Goal: Complete application form

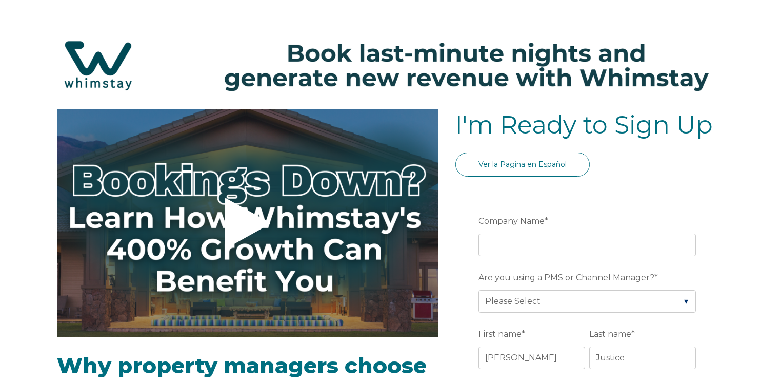
select select "US"
select select "Standard"
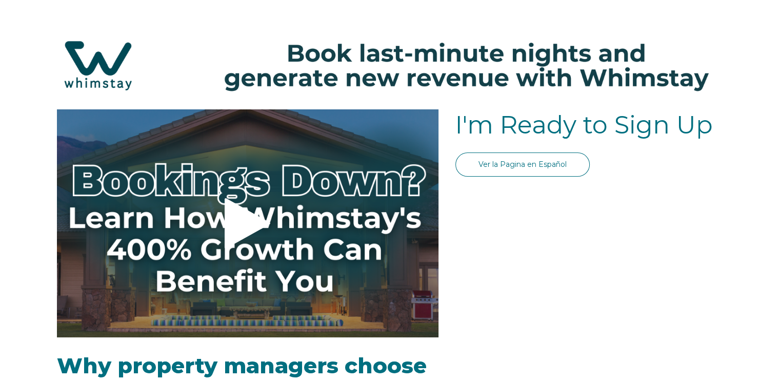
select select "US"
select select "Standard"
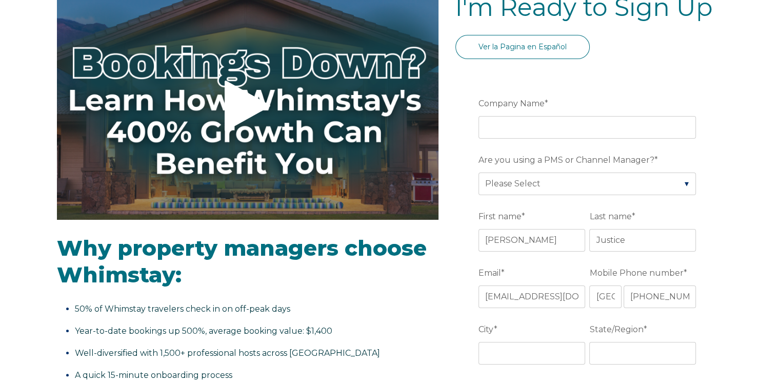
scroll to position [114, 0]
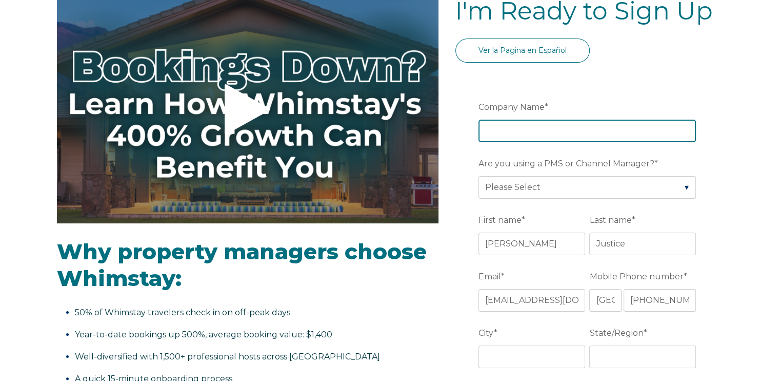
click at [583, 131] on input "Company Name *" at bounding box center [586, 130] width 217 height 23
type input "[PERSON_NAME] properties llc"
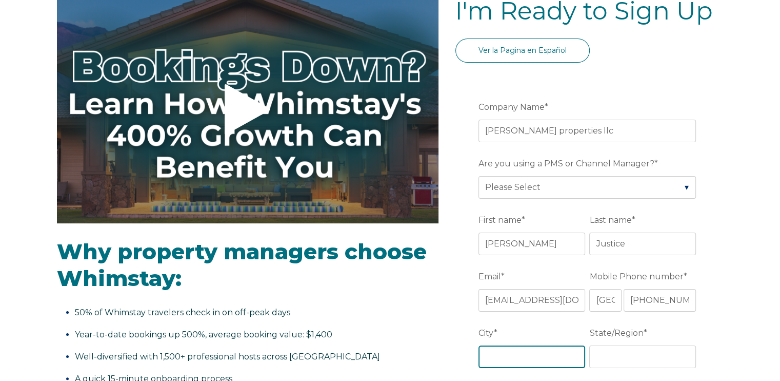
type input "Lincolnton"
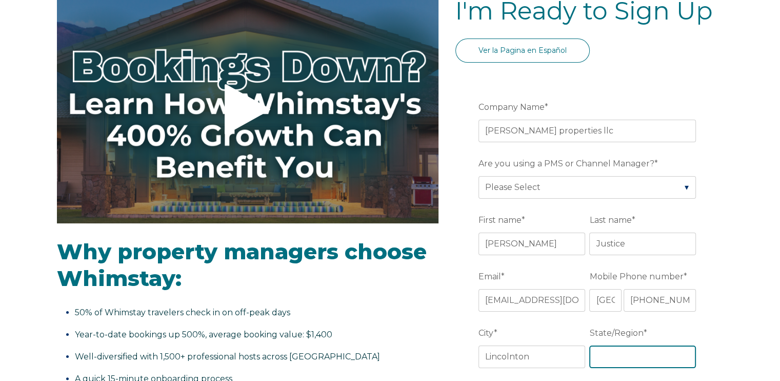
type input "[US_STATE]"
type input "[DOMAIN_NAME]"
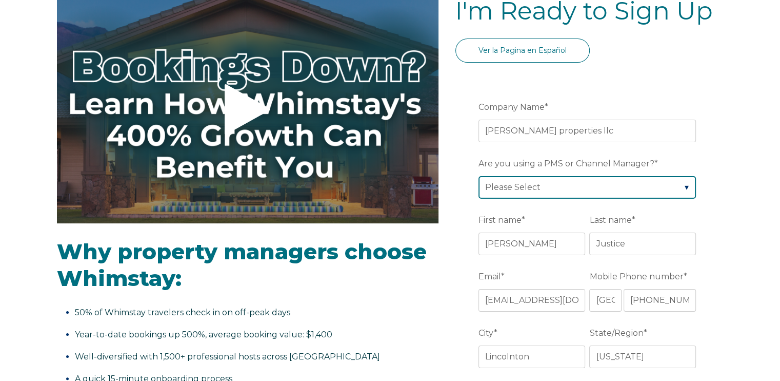
click at [563, 187] on select "Please Select Barefoot BookingPal Boost Brightside CiiRUS Escapia Guesty Hostaw…" at bounding box center [586, 187] width 217 height 23
select select "Lodgify"
click at [478, 176] on select "Please Select Barefoot BookingPal Boost Brightside CiiRUS Escapia Guesty Hostaw…" at bounding box center [586, 187] width 217 height 23
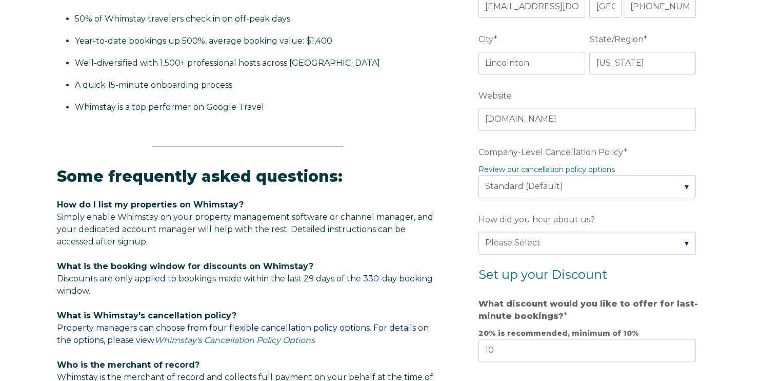
scroll to position [411, 0]
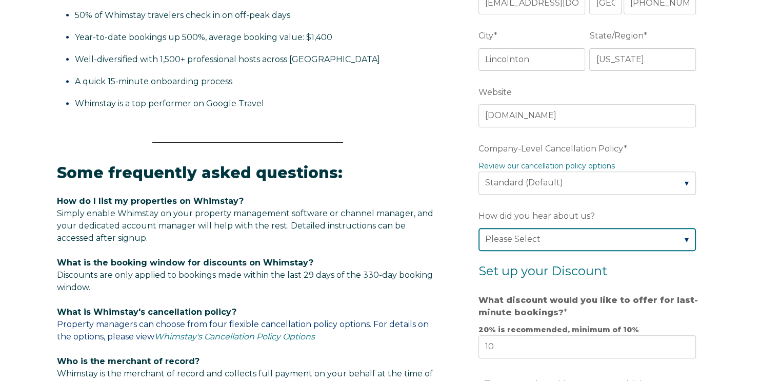
click at [675, 233] on select "Please Select Found Whimstay through a Google search Spoke to a Whimstay salesp…" at bounding box center [586, 239] width 217 height 23
select select "Social Media"
click at [478, 228] on select "Please Select Found Whimstay through a Google search Spoke to a Whimstay salesp…" at bounding box center [586, 239] width 217 height 23
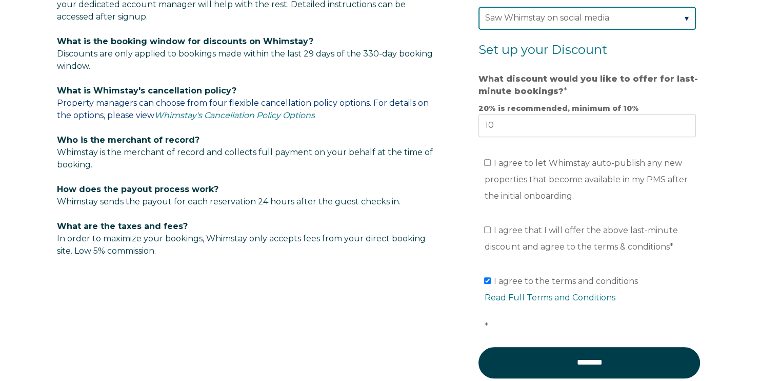
scroll to position [643, 0]
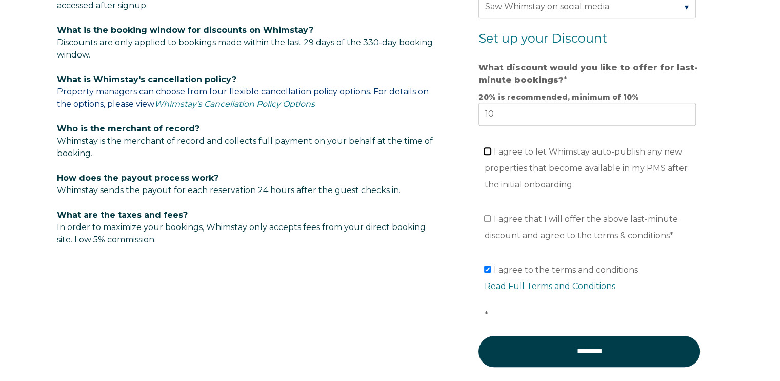
click at [489, 148] on input "I agree to let Whimstay auto-publish any new properties that become available i…" at bounding box center [487, 151] width 7 height 7
checkbox input "true"
click at [488, 219] on input "I agree that I will offer the above last-minute discount and agree to the terms…" at bounding box center [487, 218] width 7 height 7
checkbox input "true"
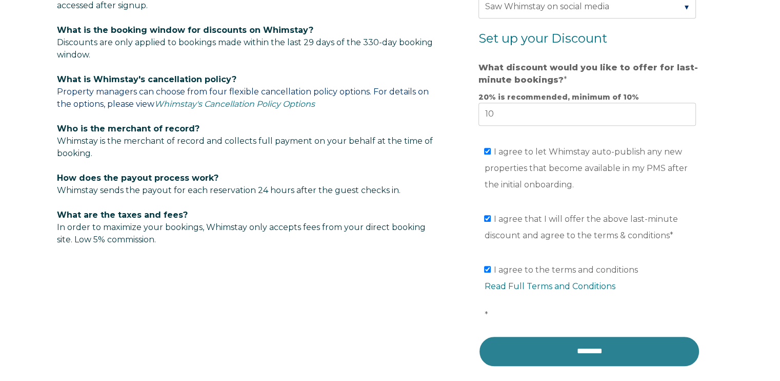
click at [570, 349] on input "********" at bounding box center [589, 350] width 222 height 31
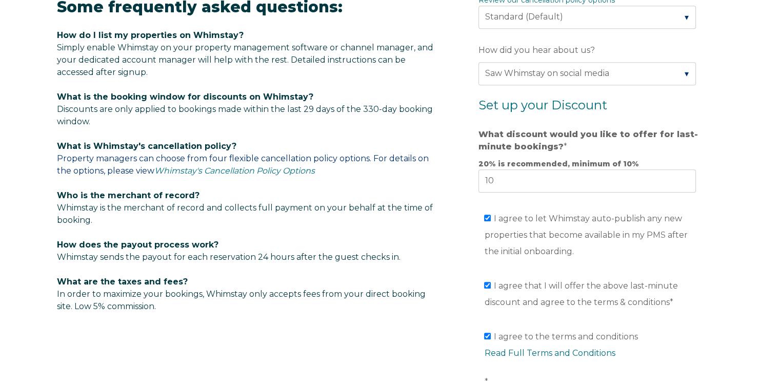
scroll to position [578, 0]
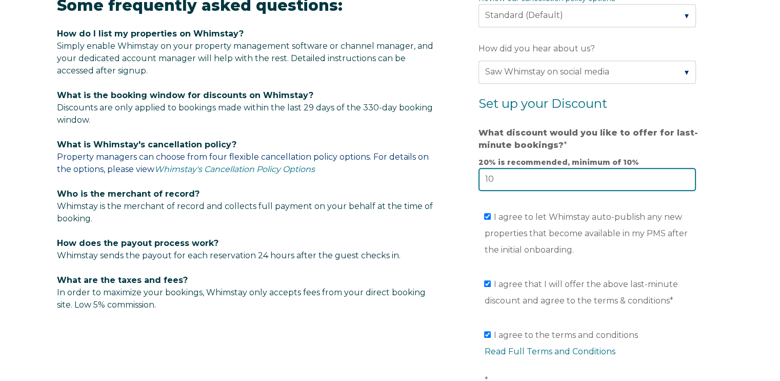
click at [529, 183] on input "10" at bounding box center [586, 179] width 217 height 23
click at [686, 178] on input "9" at bounding box center [586, 179] width 217 height 23
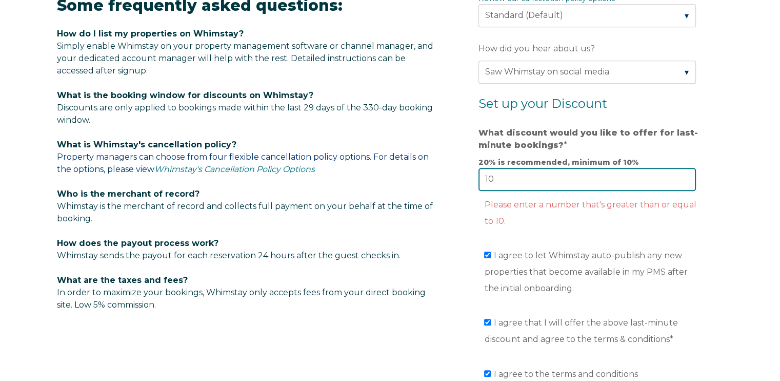
type input "10"
click at [686, 173] on input "10" at bounding box center [586, 179] width 217 height 23
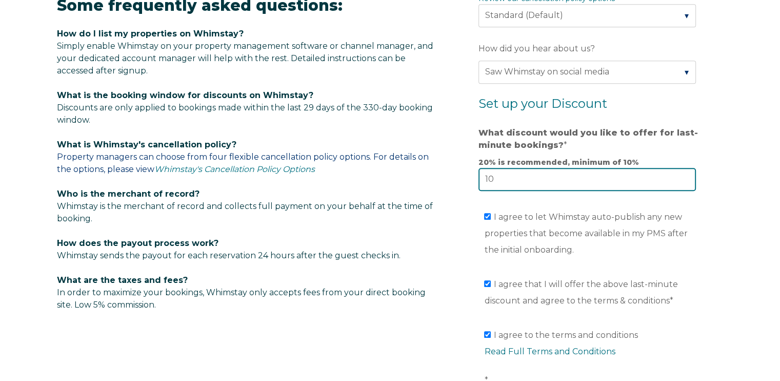
scroll to position [764, 0]
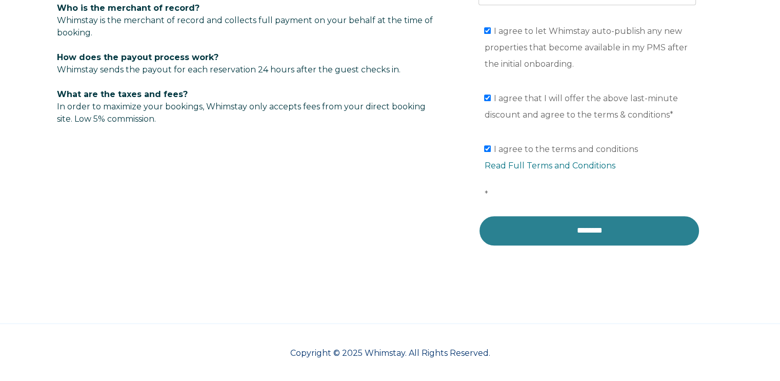
click at [600, 225] on input "********" at bounding box center [589, 230] width 222 height 31
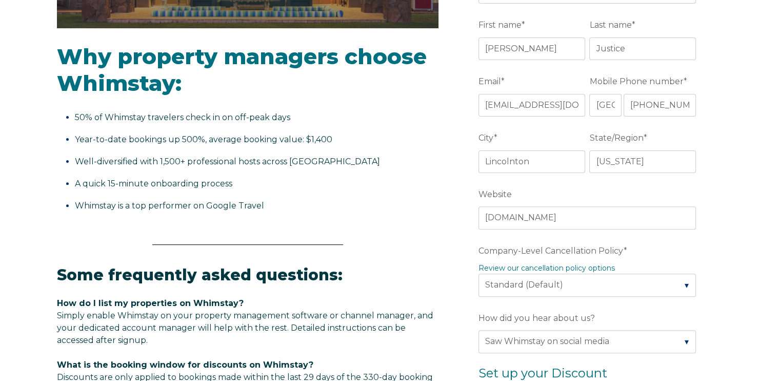
scroll to position [281, 0]
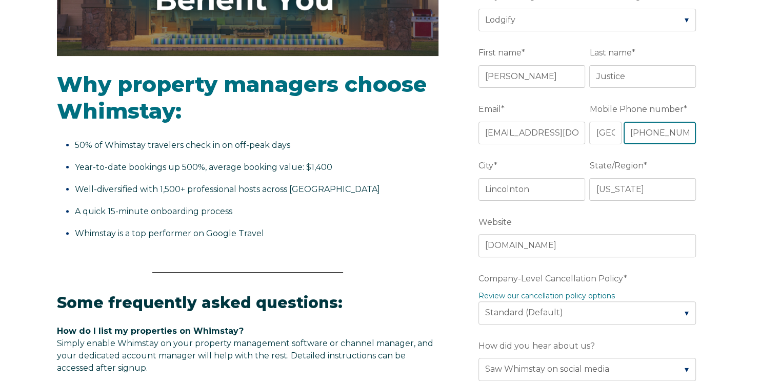
click at [643, 130] on input "[PHONE_NUMBER]" at bounding box center [660, 133] width 73 height 23
click at [642, 131] on input "[PHONE_NUMBER]" at bounding box center [660, 133] width 73 height 23
drag, startPoint x: 632, startPoint y: 131, endPoint x: 728, endPoint y: 82, distance: 108.0
click at [728, 82] on div "Video player - SSOB Pitch Vid Thumbnail - Click to play video Why property mana…" at bounding box center [390, 316] width 780 height 977
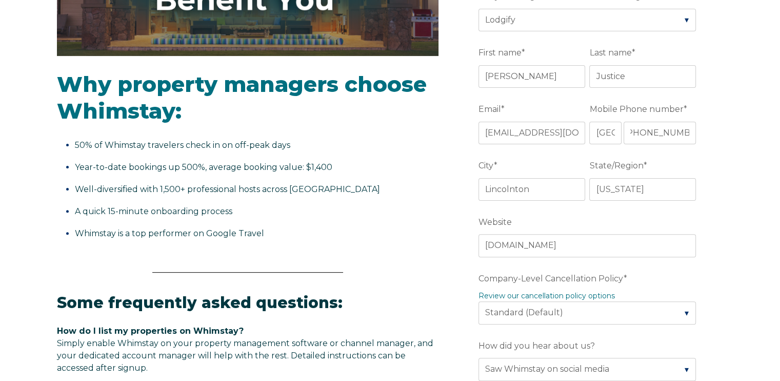
scroll to position [0, 0]
click at [678, 131] on input "[PHONE_NUMBER]" at bounding box center [660, 133] width 73 height 23
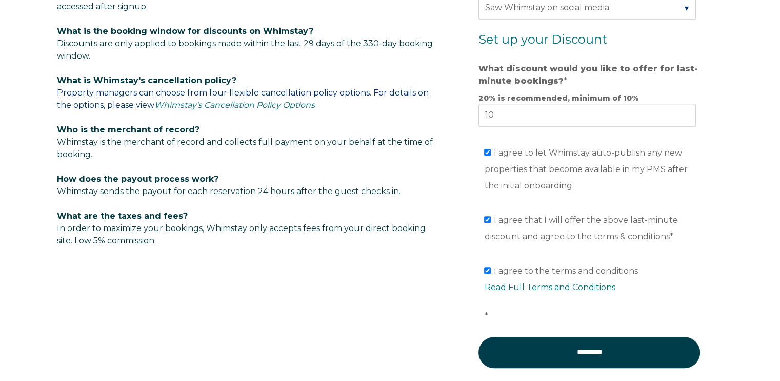
scroll to position [764, 0]
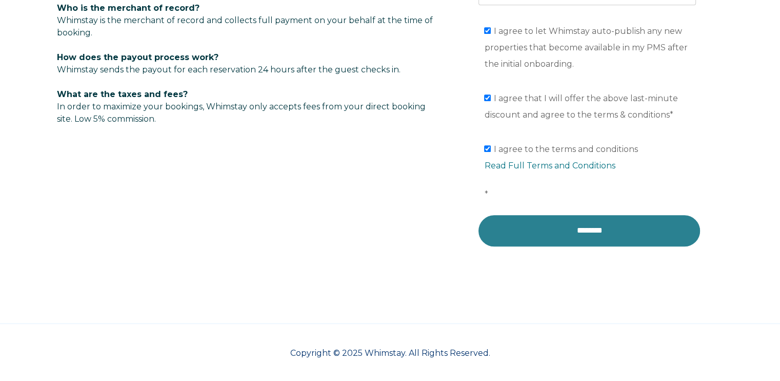
type input "[PHONE_NUMBER]"
click at [597, 226] on input "********" at bounding box center [589, 230] width 222 height 31
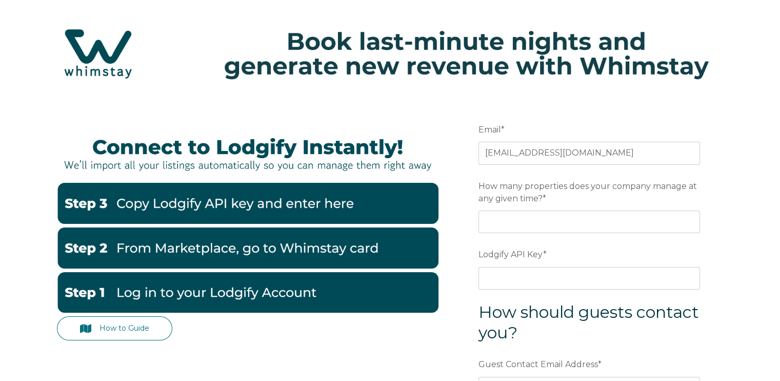
scroll to position [73, 0]
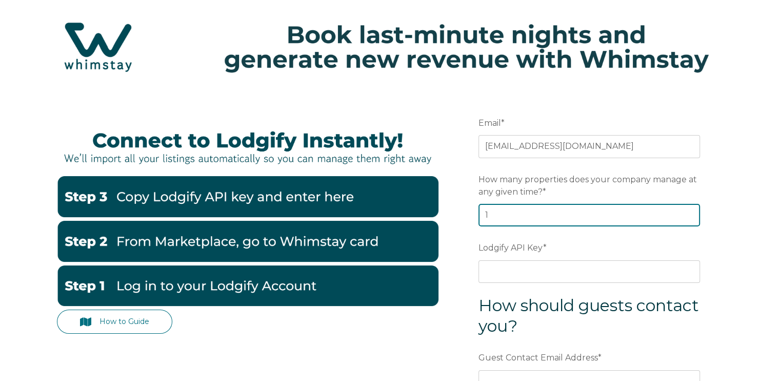
type input "1"
click at [689, 210] on input "1" at bounding box center [589, 215] width 222 height 23
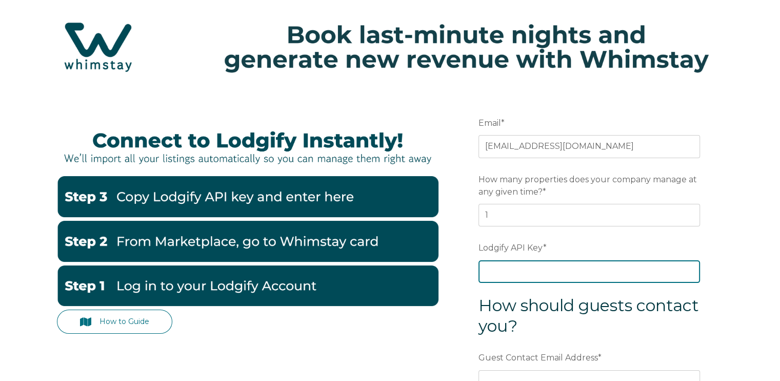
click at [550, 268] on input "Lodgify API Key *" at bounding box center [589, 271] width 222 height 23
click at [549, 270] on input "Lodgify API Key *" at bounding box center [589, 271] width 222 height 23
click at [522, 269] on input "Lodgify API Key *" at bounding box center [589, 271] width 222 height 23
paste input "s++xtlT3jFwslivgo9J1XPbToQ/DIr8TdiK0oY1H3oJjuCK7kpiX9FMcAQaY2Oih"
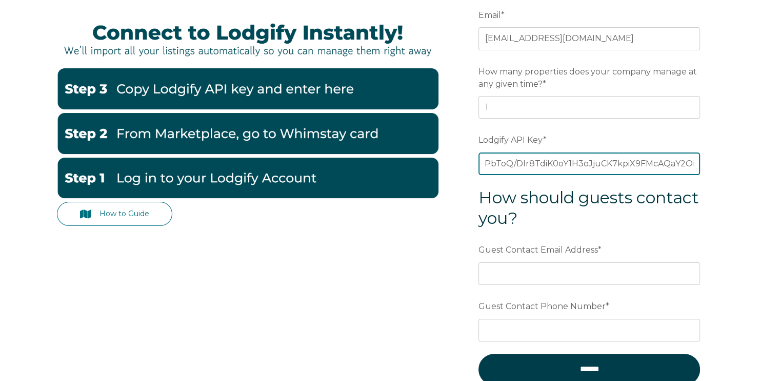
scroll to position [209, 0]
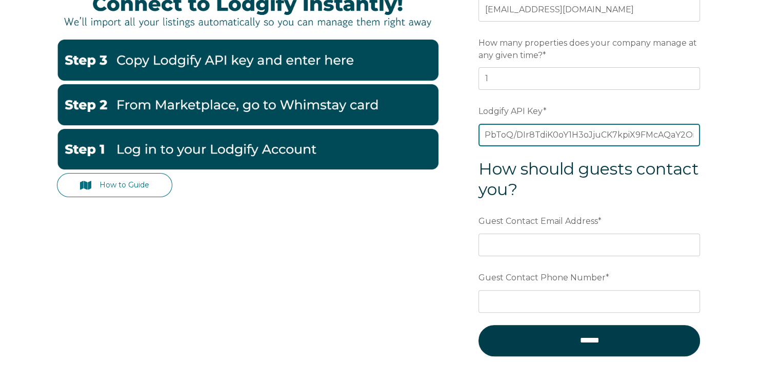
type input "s++xtlT3jFwslivgo9J1XPbToQ/DIr8TdiK0oY1H3oJjuCK7kpiX9FMcAQaY2Oih"
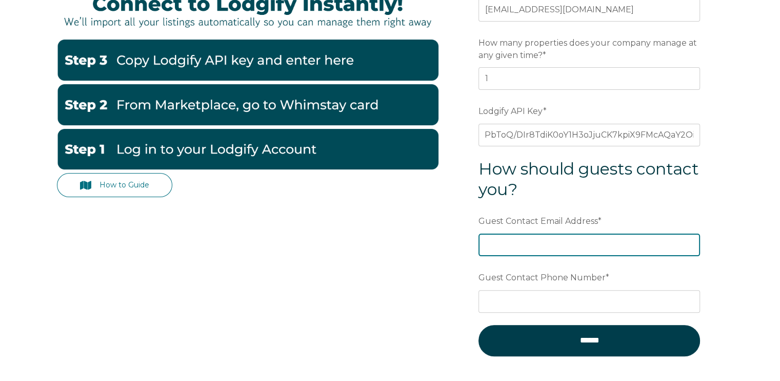
click at [592, 241] on input "Guest Contact Email Address *" at bounding box center [589, 244] width 222 height 23
type input "[EMAIL_ADDRESS][DOMAIN_NAME]"
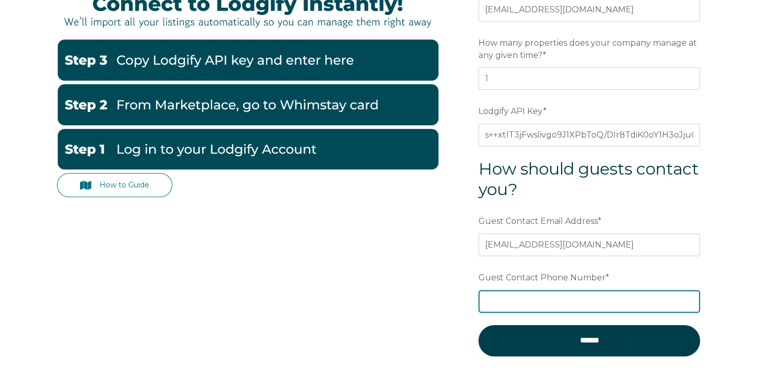
type input "[PHONE_NUMBER]"
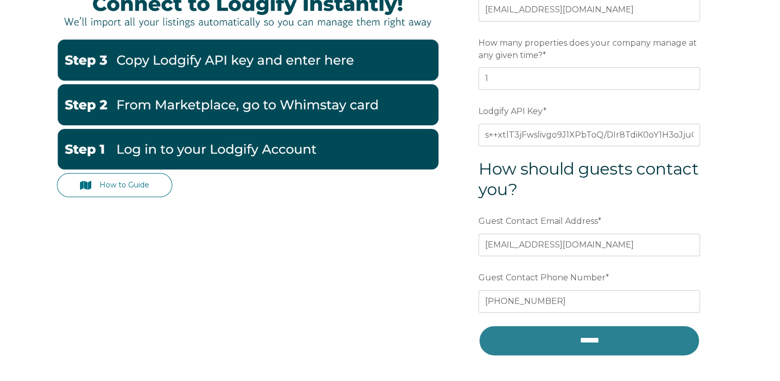
click at [574, 347] on input "******" at bounding box center [589, 340] width 222 height 31
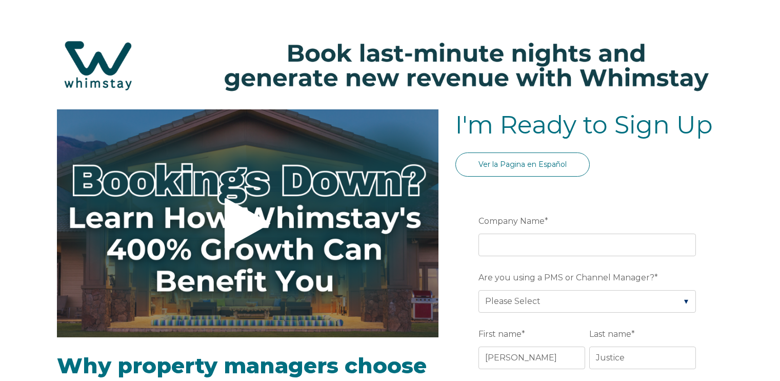
select select "US"
select select "Standard"
